Goal: Check status

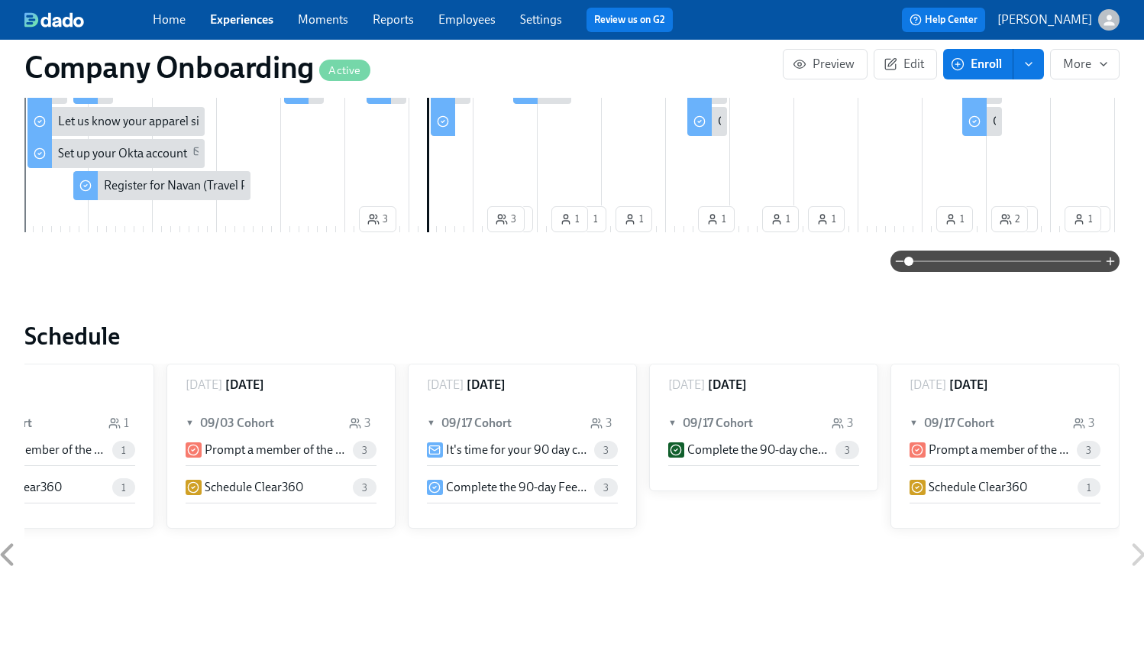
scroll to position [672, 0]
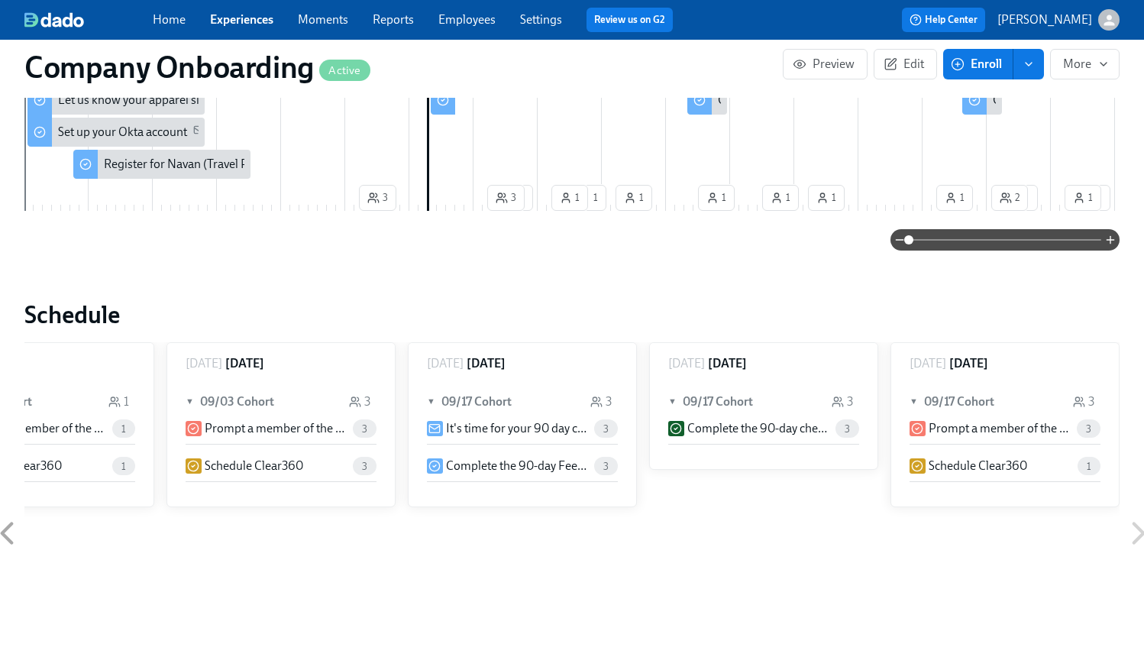
click at [491, 405] on h6 "09/17 Cohort" at bounding box center [476, 401] width 70 height 17
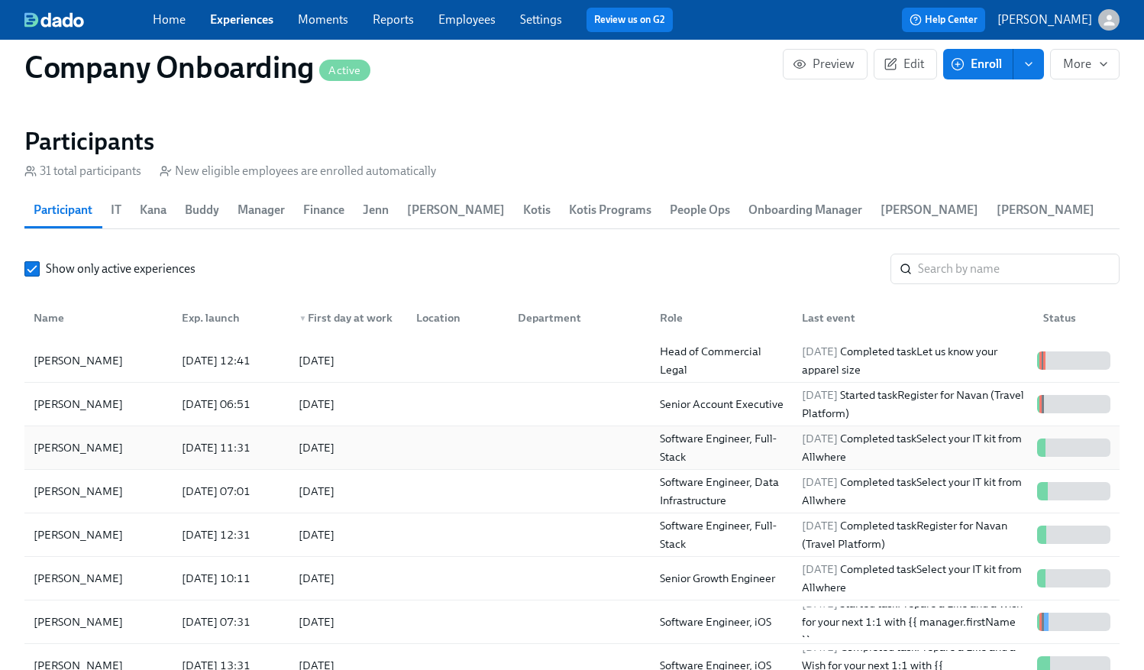
scroll to position [1319, 1]
click at [60, 496] on div "[PERSON_NAME]" at bounding box center [78, 491] width 102 height 18
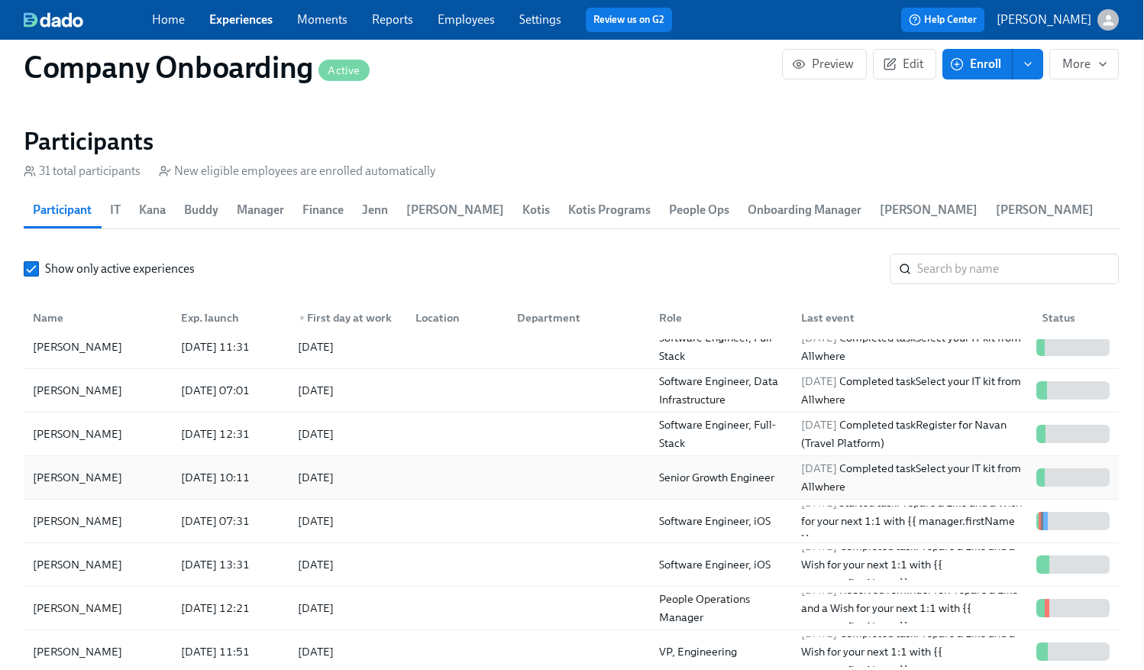
scroll to position [97, 0]
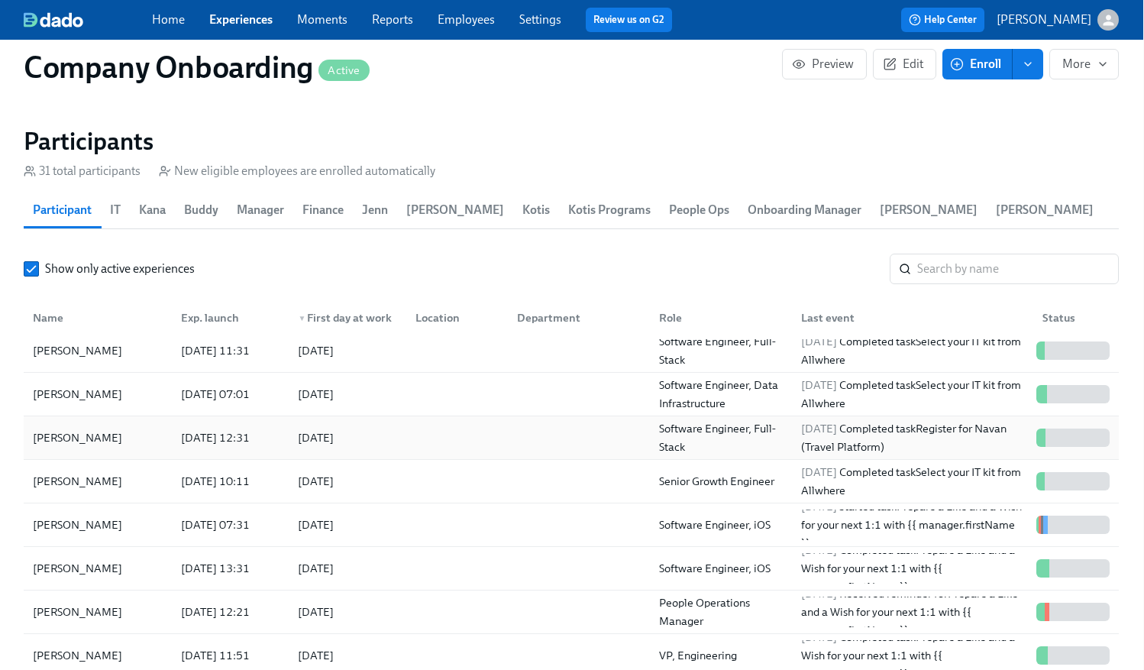
click at [334, 438] on div "[DATE]" at bounding box center [316, 437] width 36 height 18
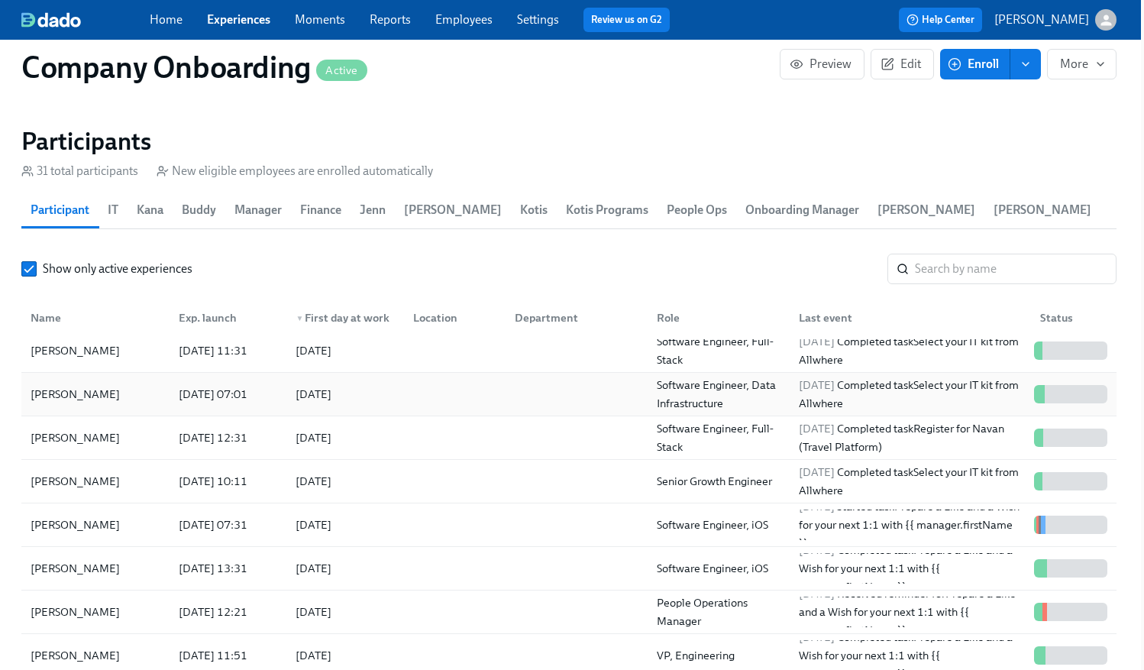
scroll to position [1319, 5]
click at [330, 396] on div "[DATE]" at bounding box center [312, 394] width 36 height 18
click at [330, 354] on div "[DATE]" at bounding box center [312, 350] width 36 height 18
